Goal: Task Accomplishment & Management: Use online tool/utility

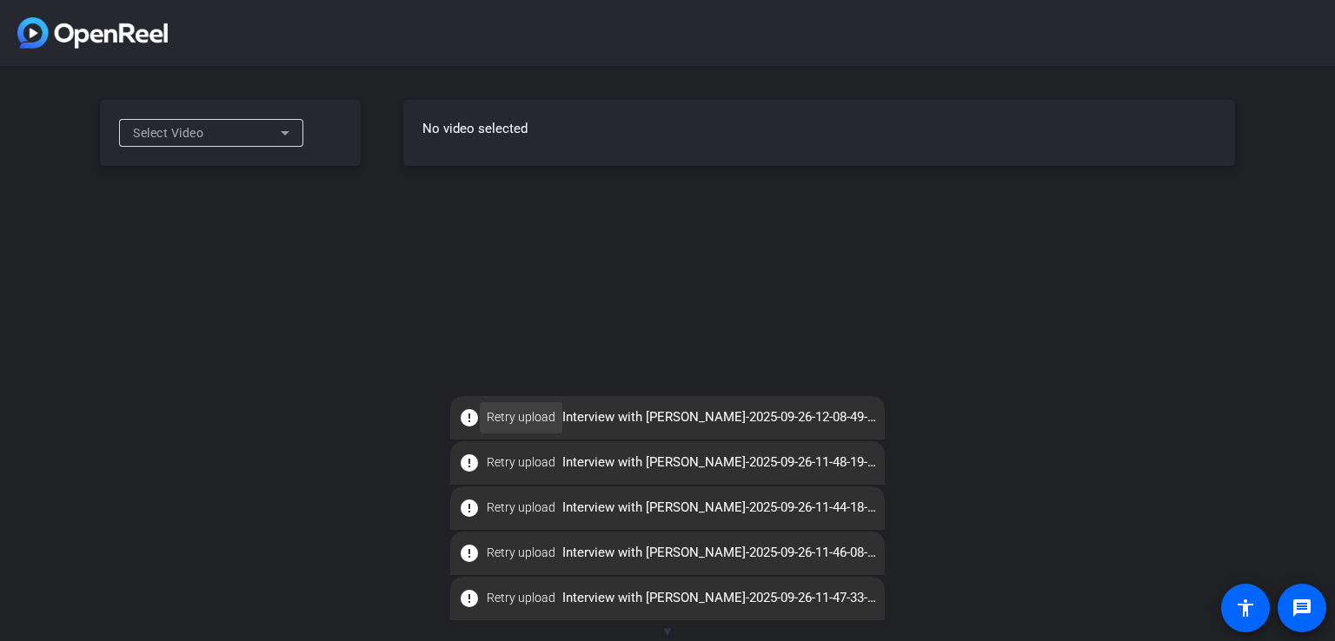
click at [536, 418] on span "Retry upload" at bounding box center [521, 417] width 69 height 18
click at [538, 412] on span "Retry upload" at bounding box center [521, 417] width 69 height 18
click at [30, 302] on div "Select Video No video selected" at bounding box center [667, 320] width 1335 height 641
